Goal: Check status

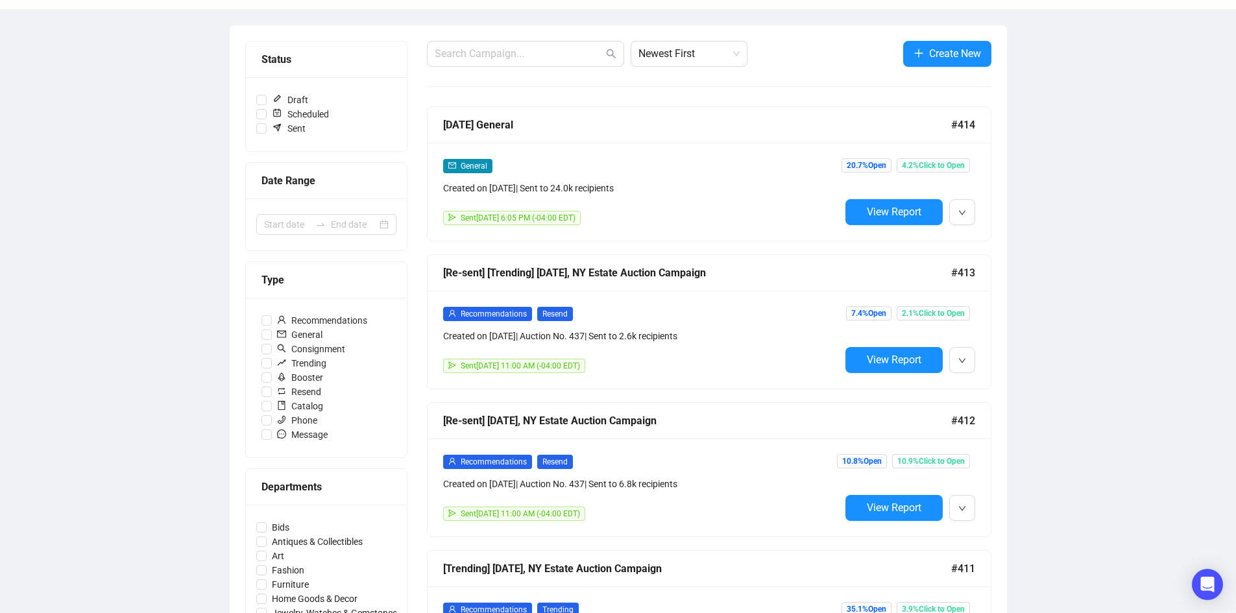
scroll to position [389, 0]
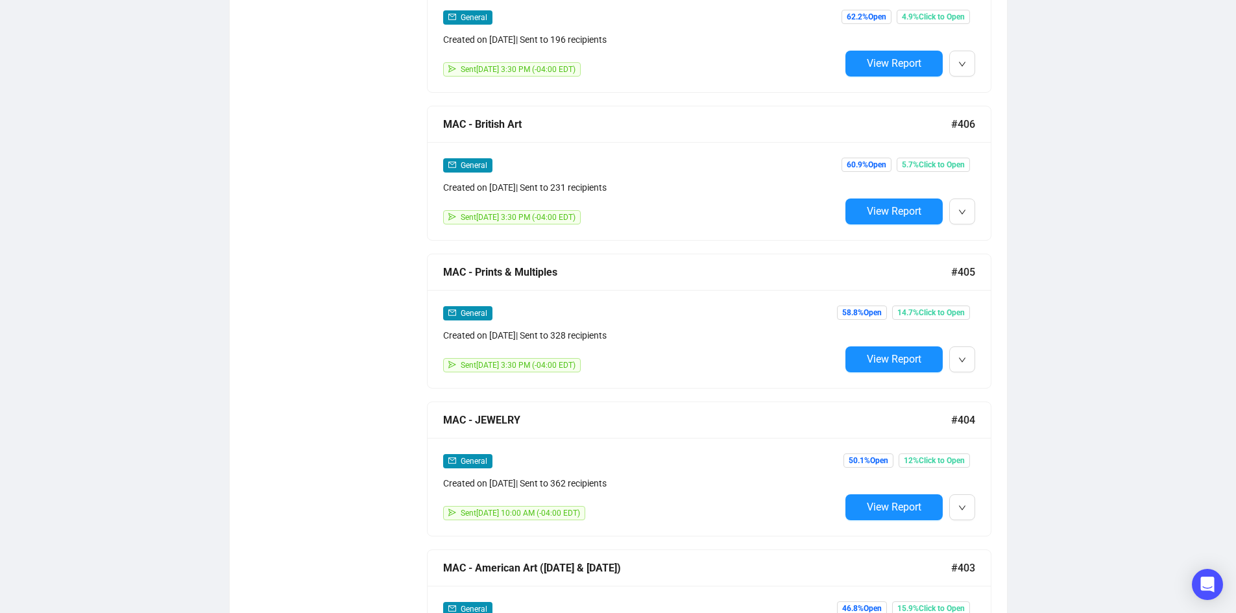
scroll to position [1391, 0]
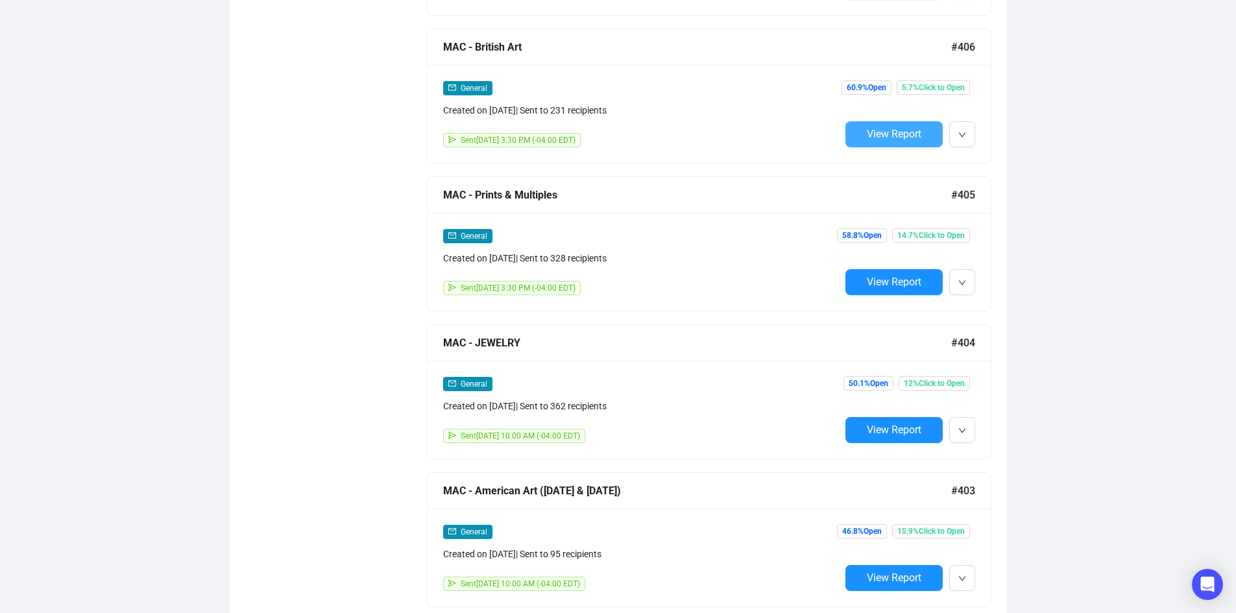
click at [913, 128] on span "View Report" at bounding box center [894, 134] width 54 height 12
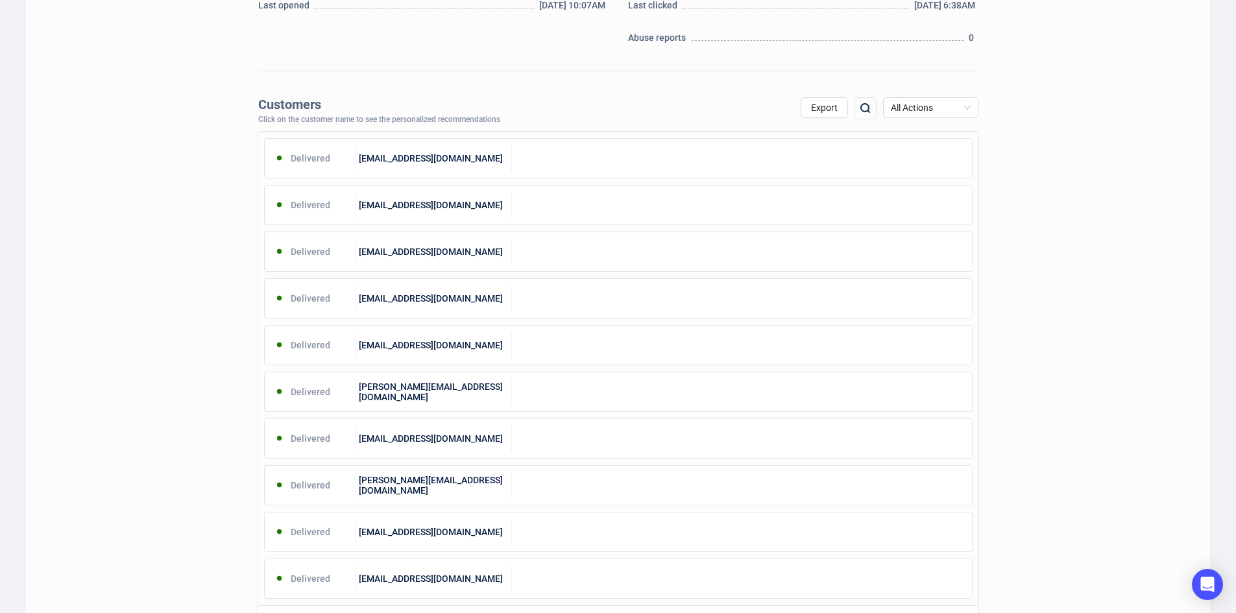
scroll to position [772, 0]
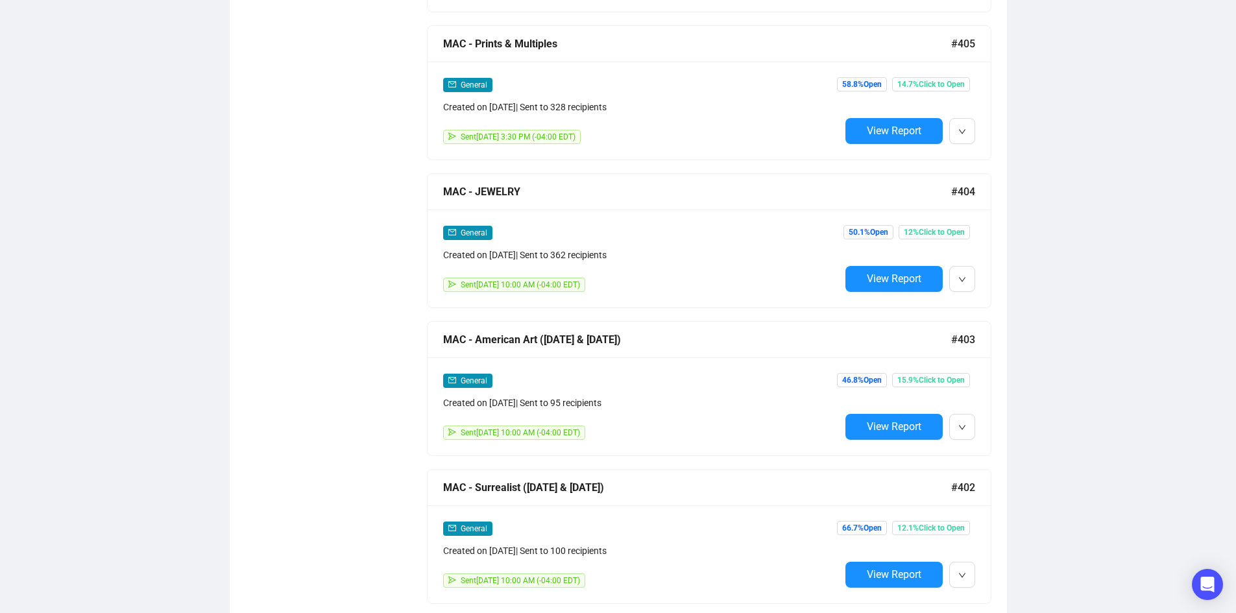
scroll to position [1564, 0]
